Goal: Information Seeking & Learning: Learn about a topic

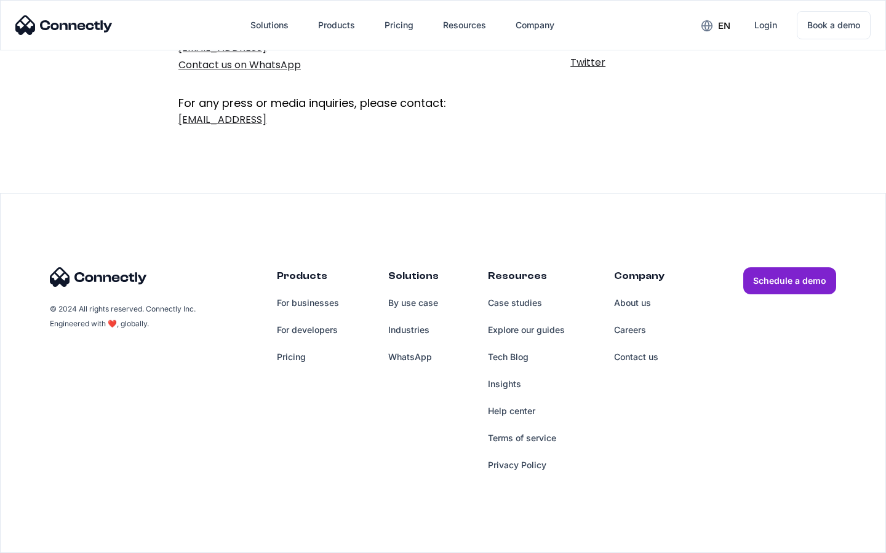
scroll to position [201, 0]
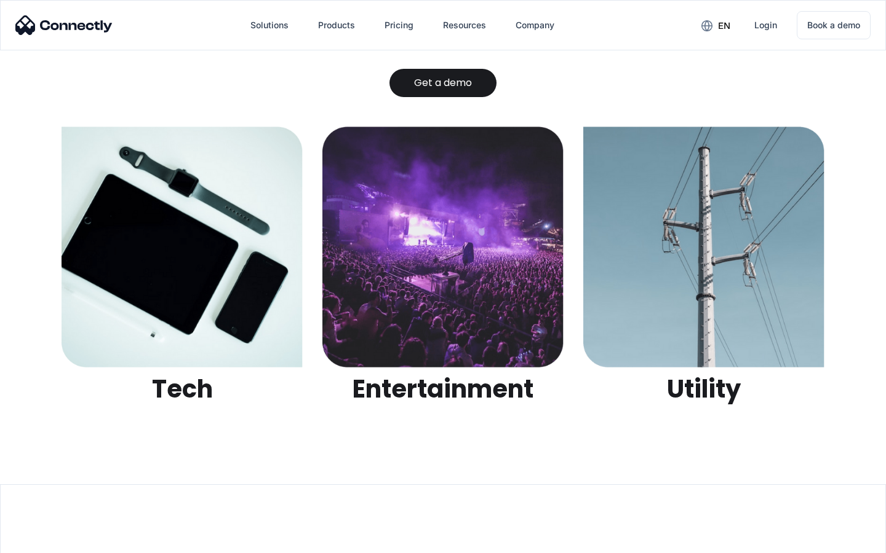
scroll to position [3880, 0]
